Goal: Information Seeking & Learning: Check status

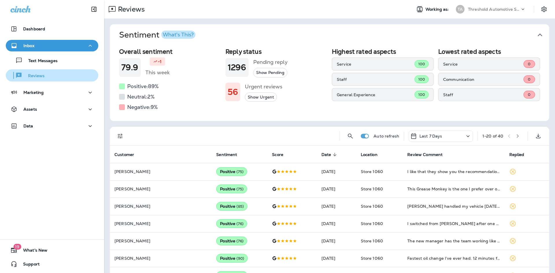
click at [57, 75] on div "Reviews" at bounding box center [52, 75] width 88 height 9
click at [538, 34] on icon "button" at bounding box center [539, 34] width 9 height 9
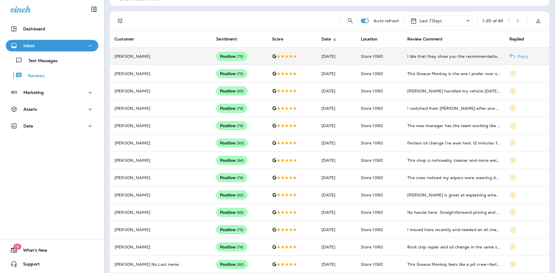
scroll to position [29, 0]
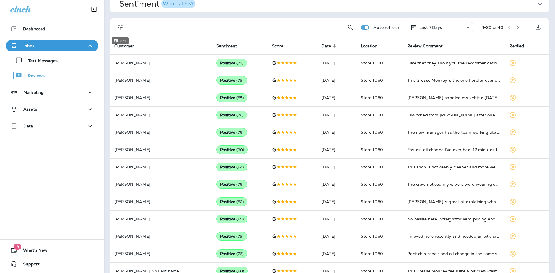
click at [120, 27] on icon "Filters" at bounding box center [120, 27] width 7 height 7
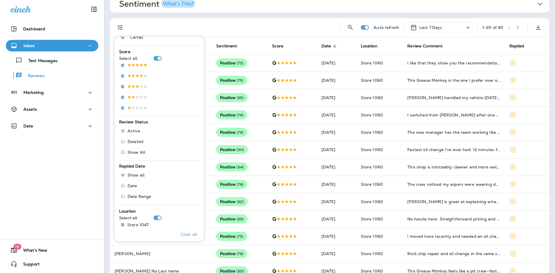
scroll to position [159, 0]
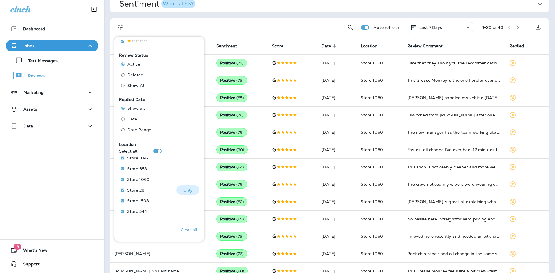
click at [179, 190] on button "Only" at bounding box center [187, 190] width 23 height 9
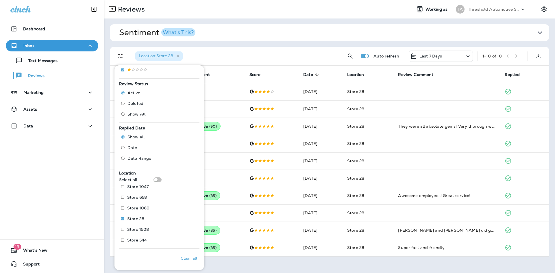
click at [313, 30] on span "Sentiment What's This?" at bounding box center [327, 33] width 416 height 10
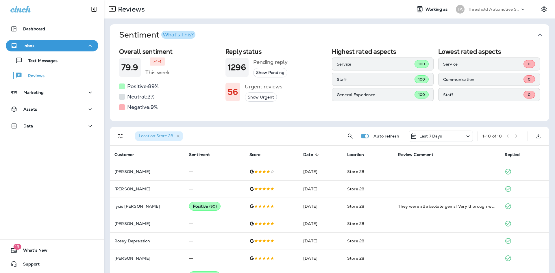
click at [537, 34] on icon "button" at bounding box center [539, 35] width 5 height 3
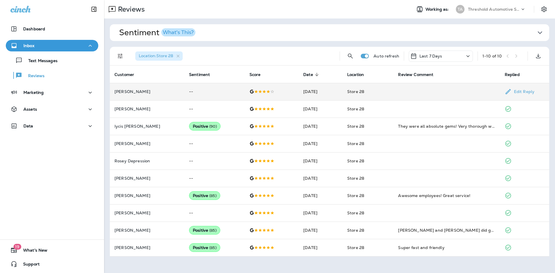
click at [125, 90] on p "[PERSON_NAME]" at bounding box center [146, 91] width 65 height 5
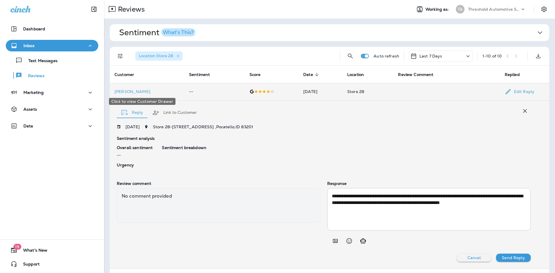
click at [133, 92] on p "[PERSON_NAME]" at bounding box center [146, 91] width 65 height 5
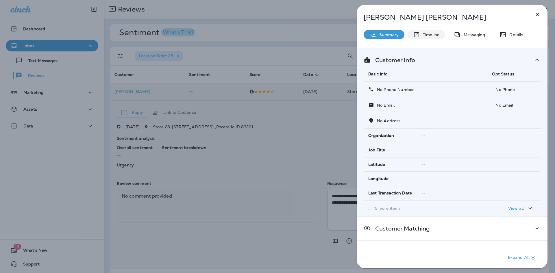
click at [423, 31] on div "Timeline" at bounding box center [426, 34] width 38 height 9
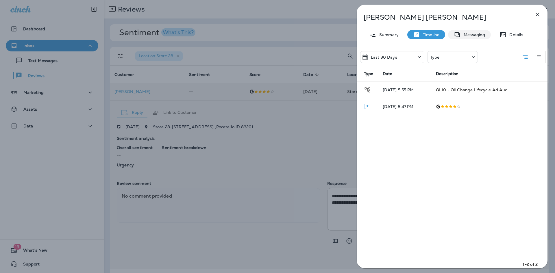
click at [463, 36] on p "Messaging" at bounding box center [473, 34] width 24 height 5
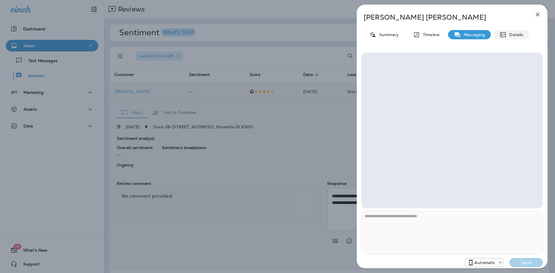
click at [513, 34] on p "Details" at bounding box center [514, 34] width 17 height 5
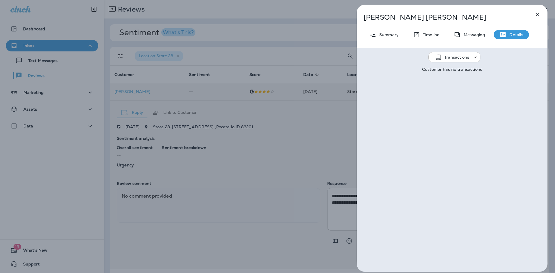
click at [539, 14] on icon "button" at bounding box center [537, 14] width 7 height 7
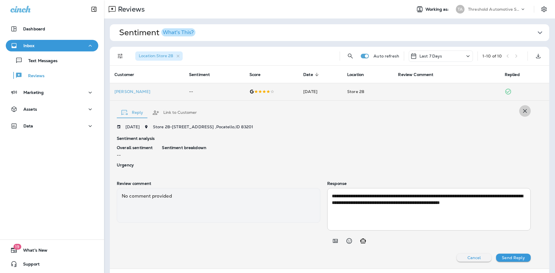
click at [521, 110] on icon "button" at bounding box center [524, 110] width 7 height 7
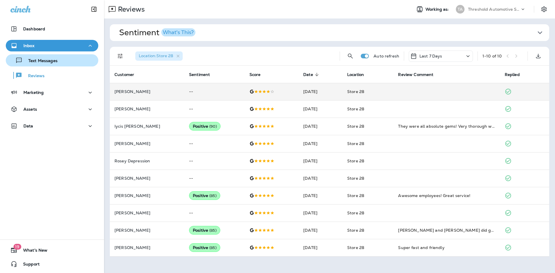
click at [29, 62] on p "Text Messages" at bounding box center [40, 60] width 35 height 5
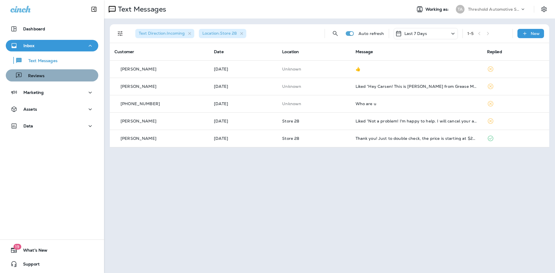
click at [57, 79] on div "Reviews" at bounding box center [52, 75] width 88 height 9
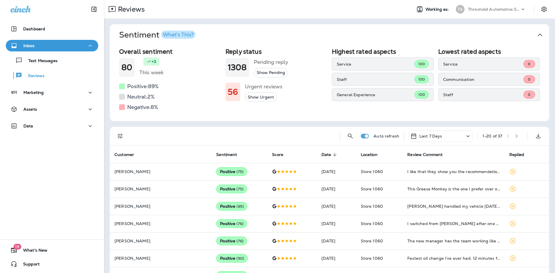
click at [537, 35] on icon "button" at bounding box center [539, 35] width 5 height 3
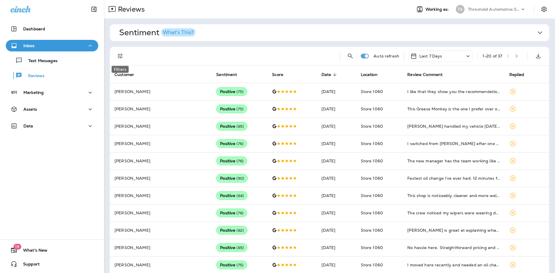
click at [121, 58] on icon "Filters" at bounding box center [120, 56] width 5 height 5
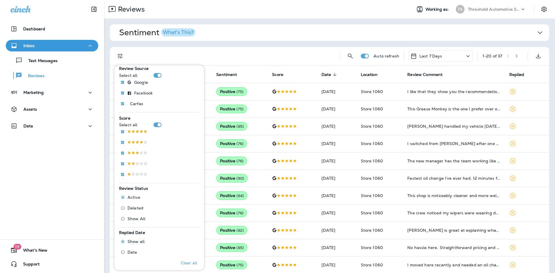
scroll to position [144, 0]
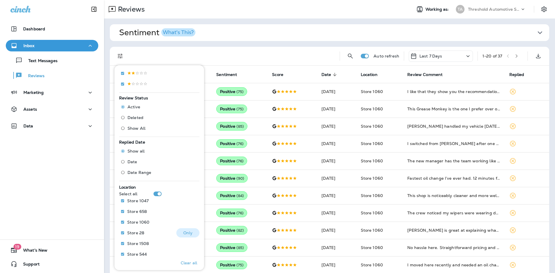
click at [182, 230] on button "Only" at bounding box center [187, 232] width 23 height 9
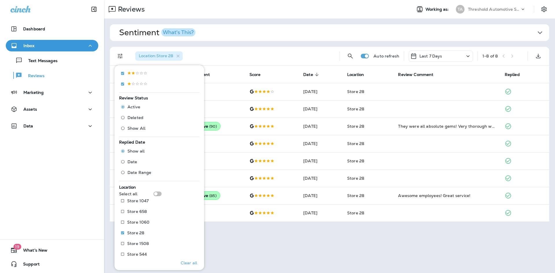
click at [298, 256] on div "Reviews Working as: TA Threshold Automotive Service dba Grease Monkey Sentiment…" at bounding box center [329, 136] width 451 height 273
